Goal: Check status: Check status

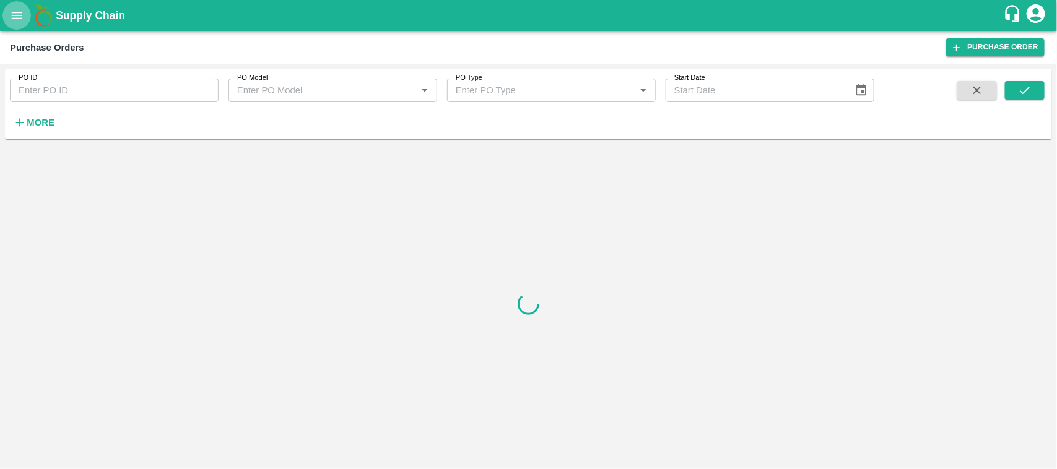
click at [4, 14] on button "open drawer" at bounding box center [16, 15] width 28 height 28
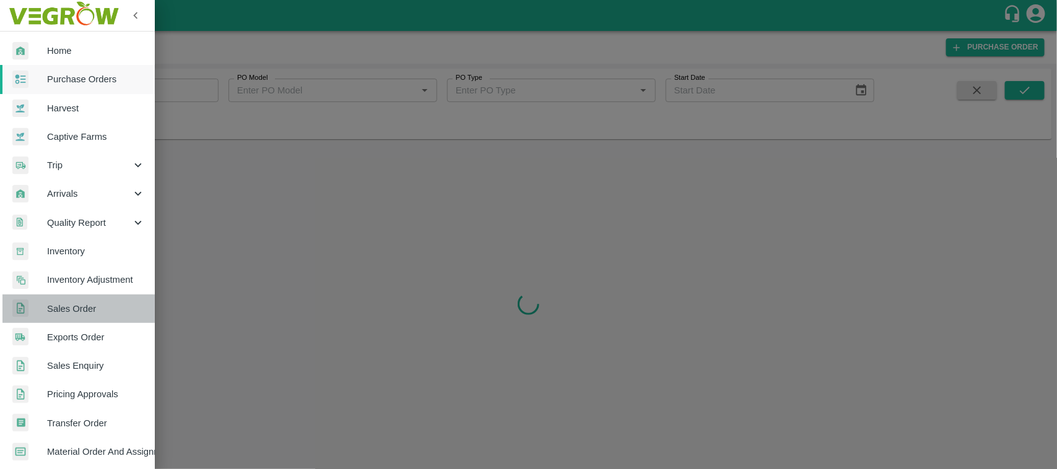
click at [100, 302] on span "Sales Order" at bounding box center [96, 309] width 98 height 14
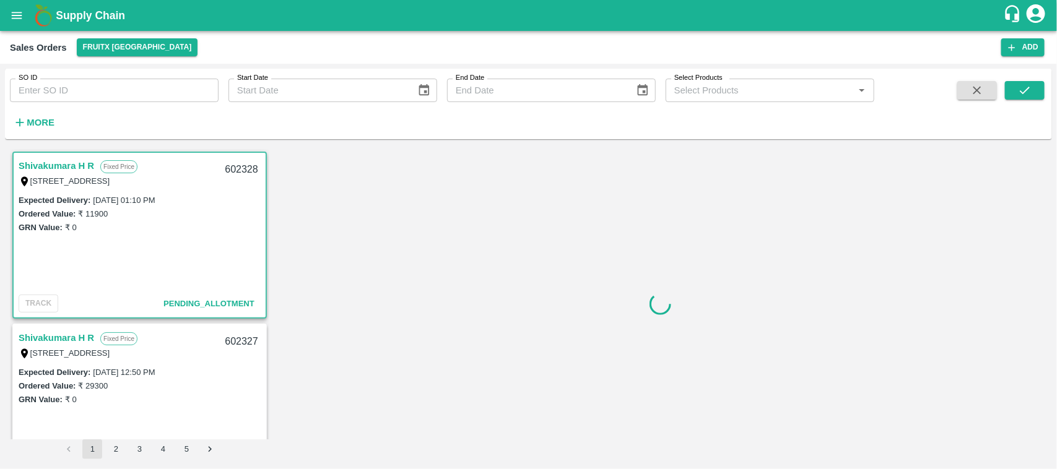
drag, startPoint x: 85, startPoint y: 103, endPoint x: 72, endPoint y: 89, distance: 19.7
click at [72, 89] on div "SO ID SO ID Start Date Start Date End Date End Date Select Products Select Prod…" at bounding box center [437, 101] width 874 height 64
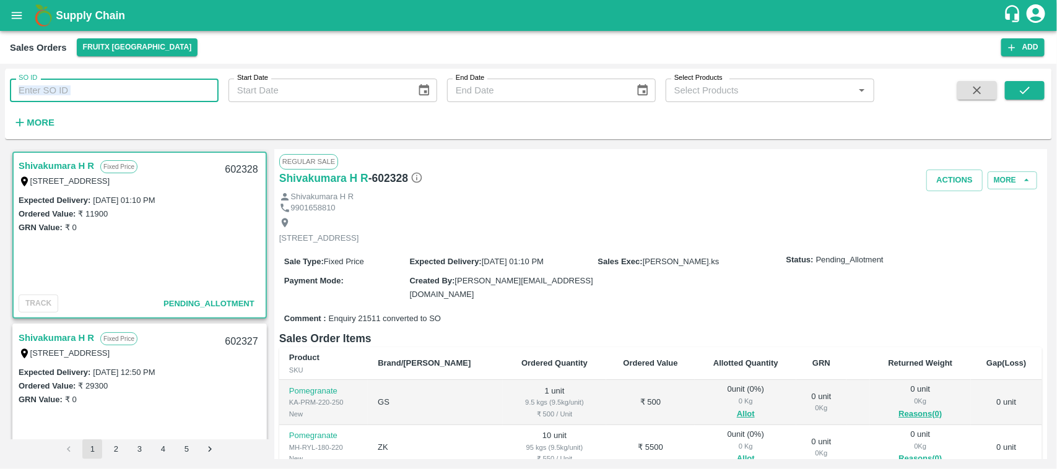
click at [72, 89] on input "SO ID" at bounding box center [114, 91] width 209 height 24
paste input "599522"
type input "599522"
click at [1023, 82] on button "submit" at bounding box center [1025, 90] width 40 height 19
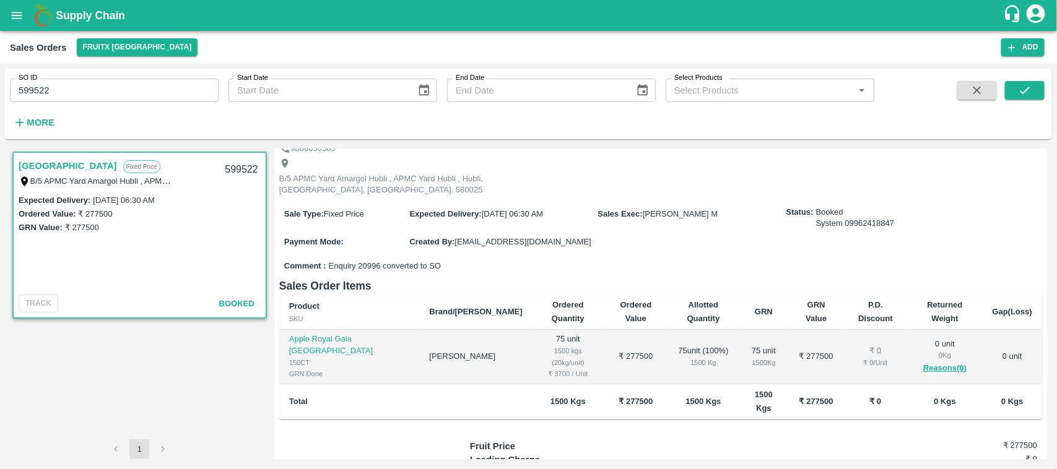
scroll to position [57, 0]
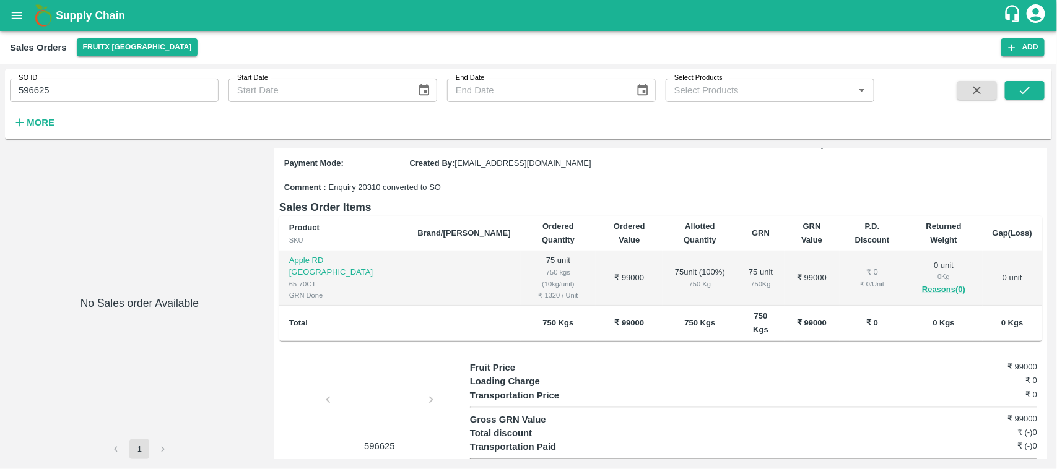
scroll to position [139, 0]
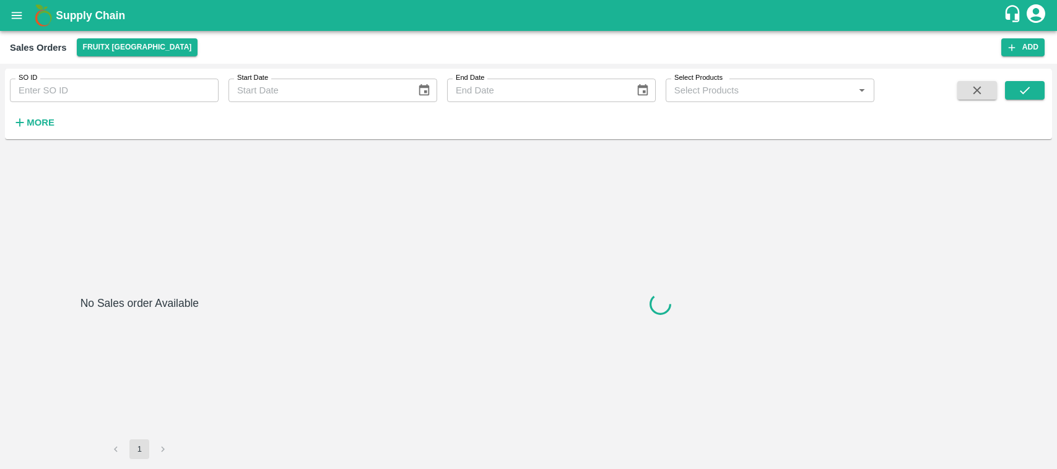
type input "596033"
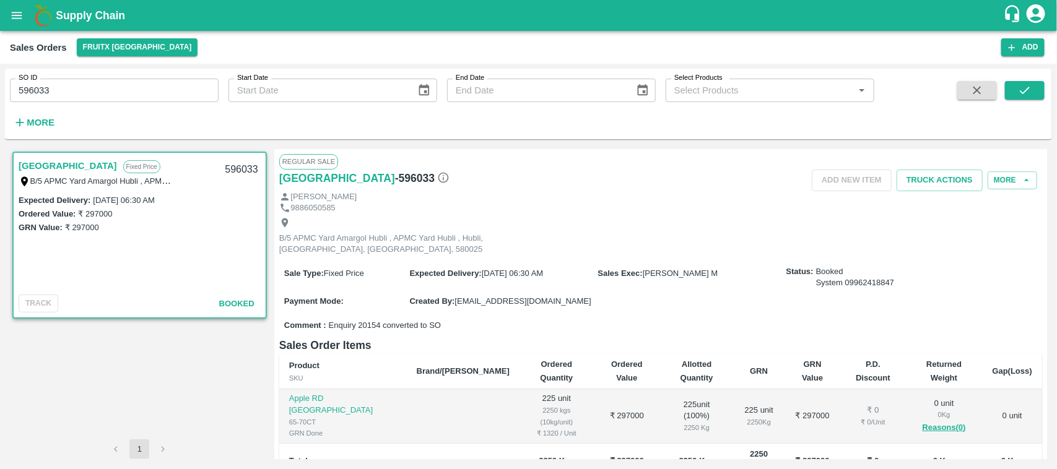
scroll to position [139, 0]
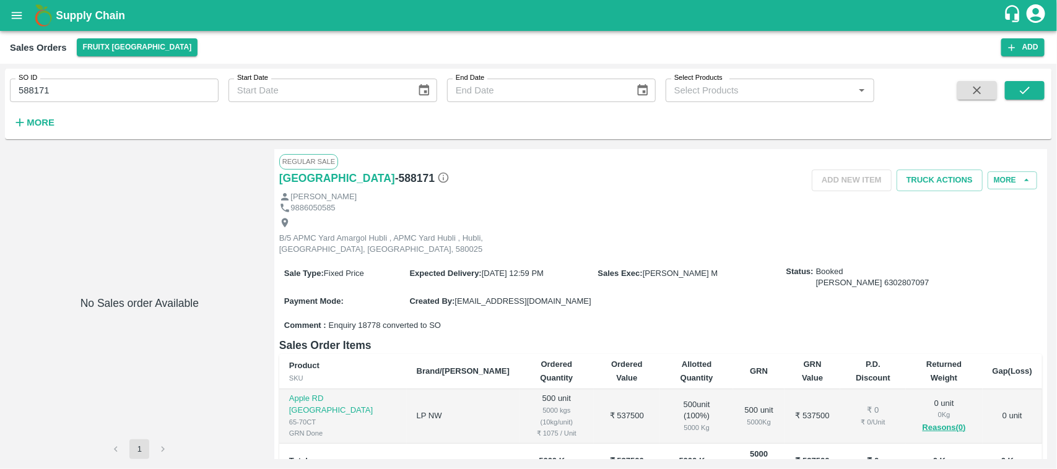
scroll to position [139, 0]
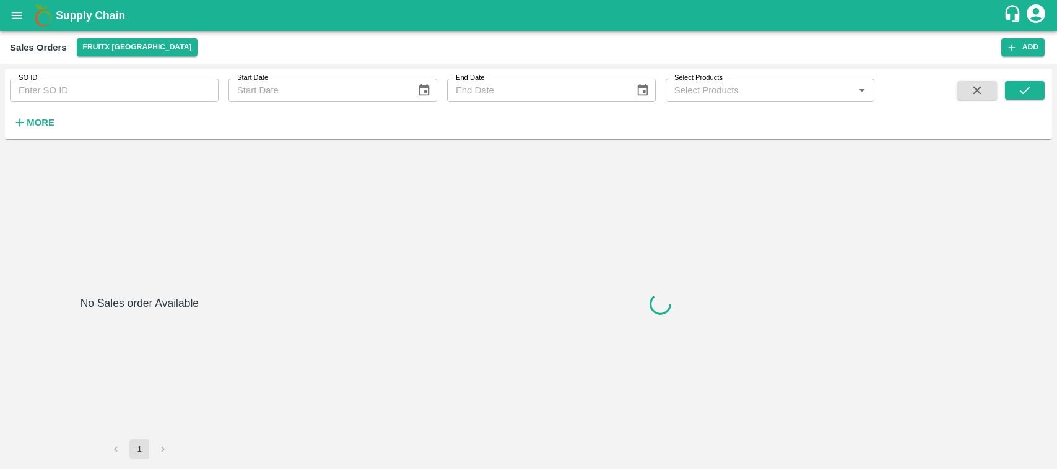
type input "583397"
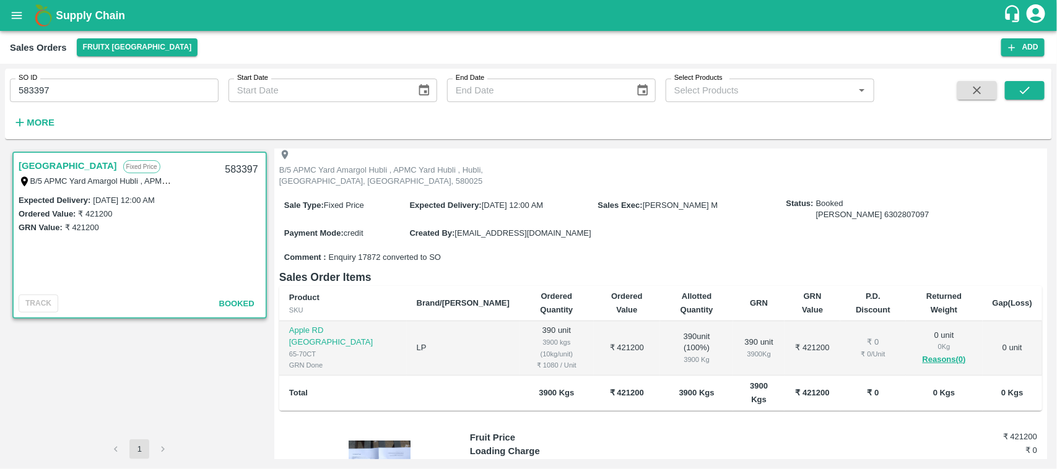
scroll to position [67, 0]
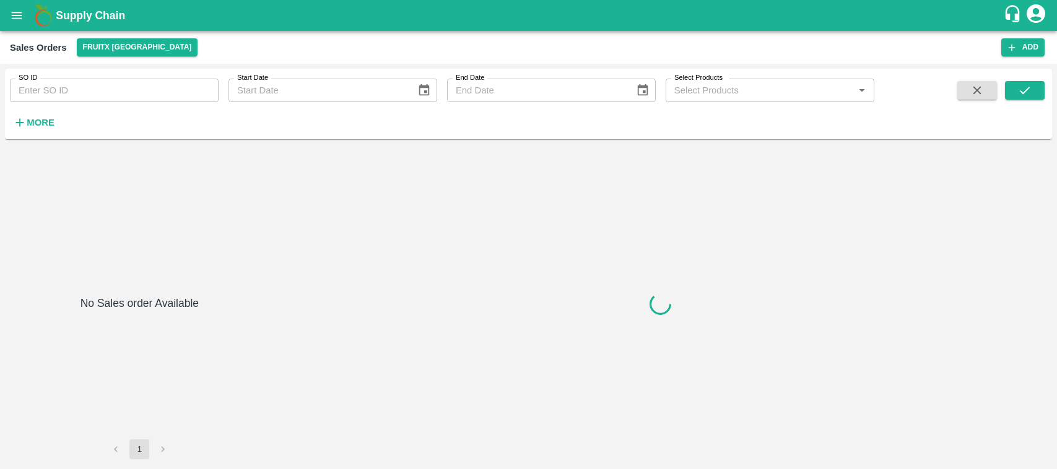
type input "600076"
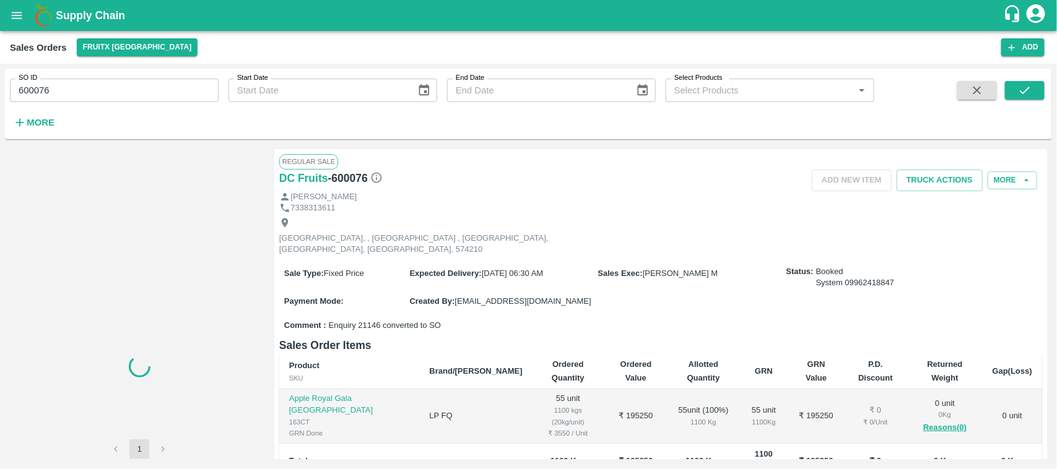
scroll to position [128, 0]
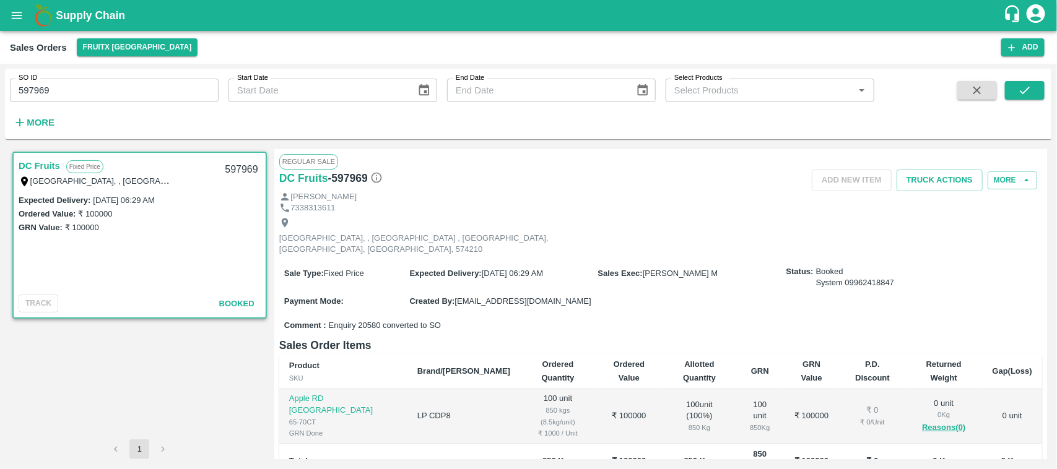
scroll to position [128, 0]
